Goal: Find specific page/section: Find specific page/section

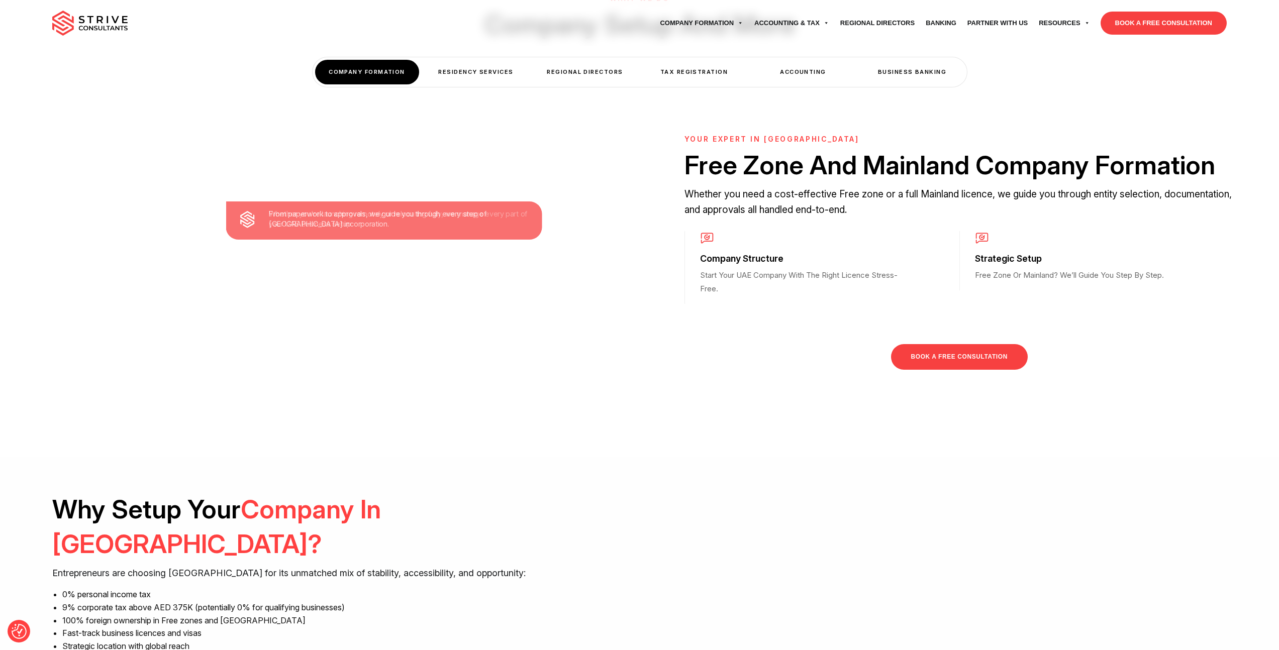
click at [102, 25] on img at bounding box center [89, 23] width 75 height 25
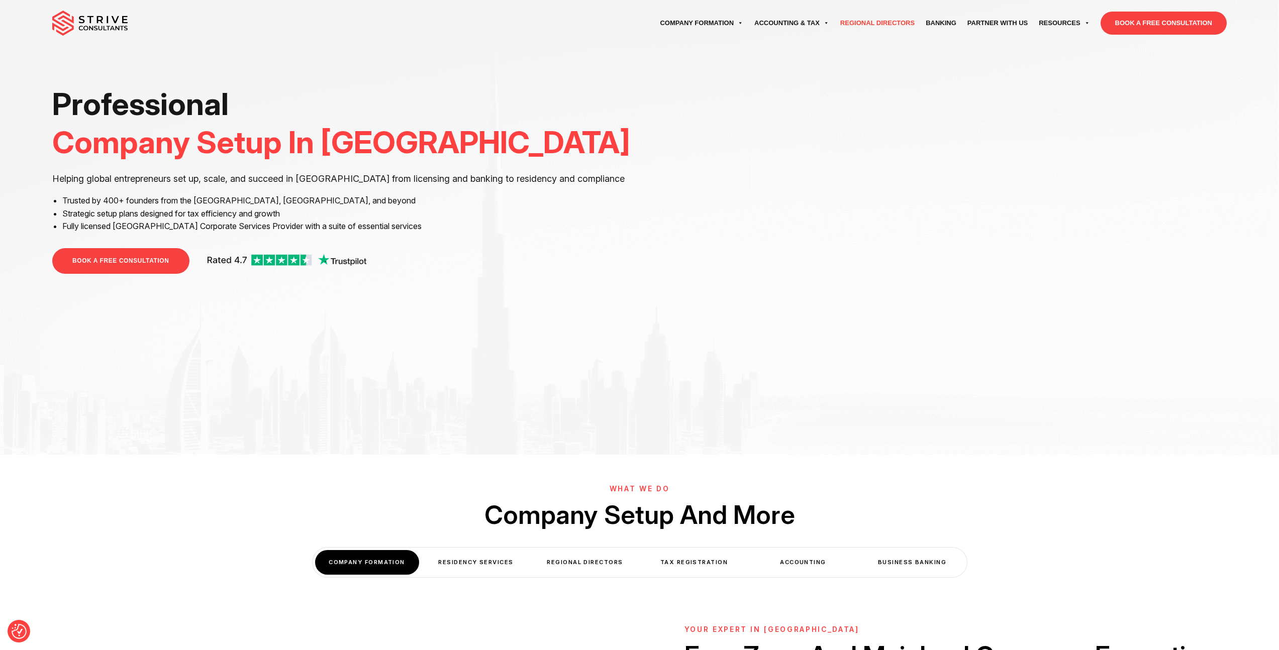
click at [898, 22] on link "Regional Directors" at bounding box center [877, 23] width 85 height 28
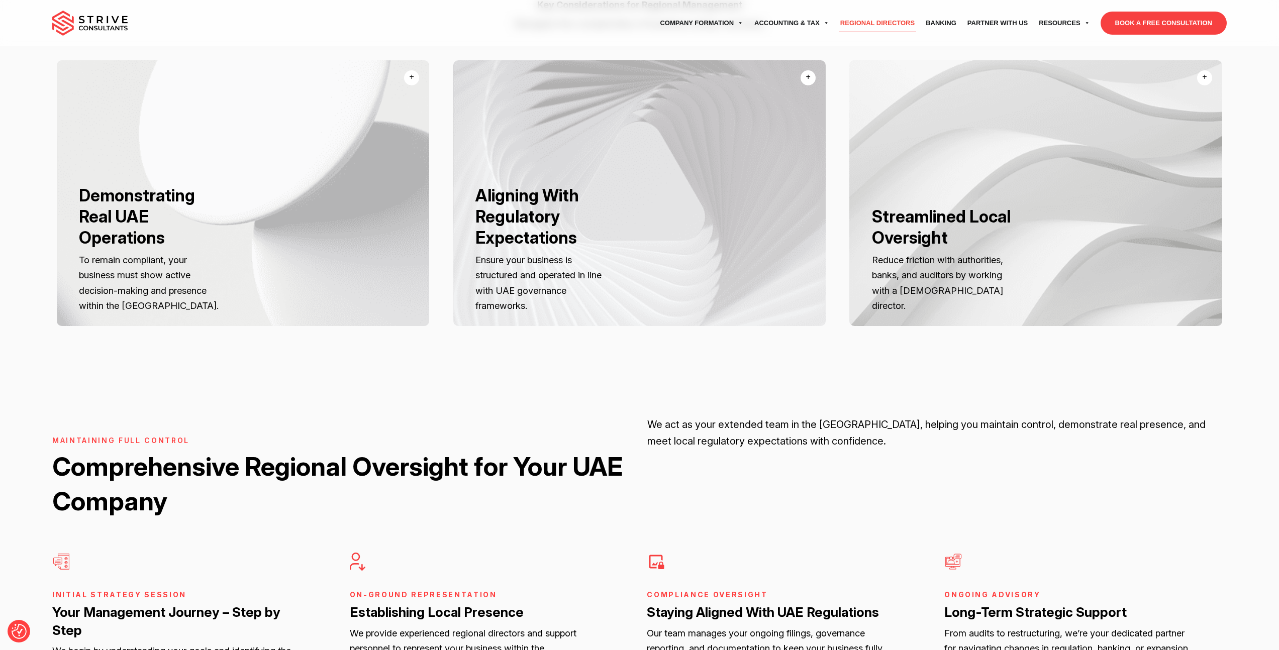
scroll to position [1645, 0]
